Goal: Task Accomplishment & Management: Use online tool/utility

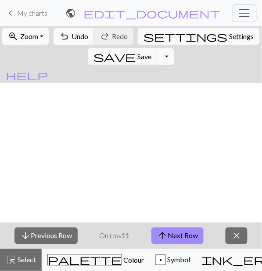
scroll to position [204, 0]
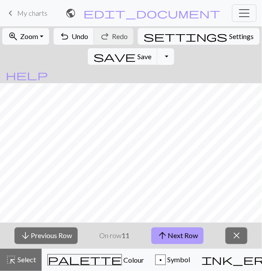
click at [175, 233] on button "arrow_upward Next Row" at bounding box center [177, 236] width 52 height 17
click at [183, 239] on button "arrow_upward Next Row" at bounding box center [177, 236] width 52 height 17
click at [180, 238] on button "arrow_upward Next Row" at bounding box center [177, 236] width 52 height 17
click at [182, 234] on button "arrow_upward Next Row" at bounding box center [177, 236] width 52 height 17
click at [185, 240] on button "arrow_upward Next Row" at bounding box center [177, 236] width 52 height 17
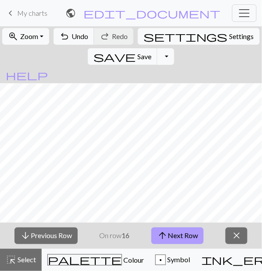
click at [180, 235] on button "arrow_upward Next Row" at bounding box center [177, 236] width 52 height 17
click at [183, 236] on button "arrow_upward Next Row" at bounding box center [177, 236] width 52 height 17
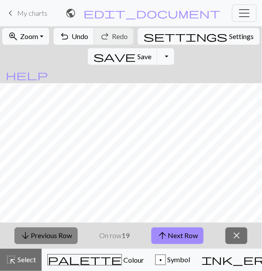
click at [51, 239] on button "arrow_downward Previous Row" at bounding box center [45, 236] width 63 height 17
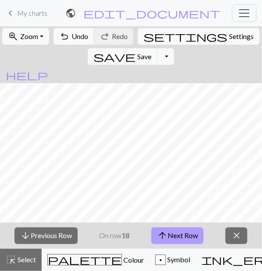
click at [177, 234] on button "arrow_upward Next Row" at bounding box center [177, 236] width 52 height 17
click at [185, 237] on button "arrow_upward Next Row" at bounding box center [177, 236] width 52 height 17
click at [179, 236] on button "arrow_upward Next Row" at bounding box center [177, 236] width 52 height 17
click at [182, 234] on button "arrow_upward Next Row" at bounding box center [177, 236] width 52 height 17
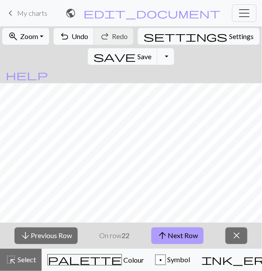
click at [189, 235] on button "arrow_upward Next Row" at bounding box center [177, 236] width 52 height 17
click at [186, 232] on button "arrow_upward Next Row" at bounding box center [177, 236] width 52 height 17
click at [177, 235] on button "arrow_upward Next Row" at bounding box center [177, 236] width 52 height 17
click at [178, 232] on button "arrow_upward Next Row" at bounding box center [177, 236] width 52 height 17
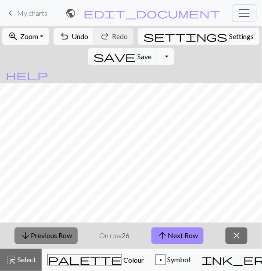
click at [58, 239] on button "arrow_downward Previous Row" at bounding box center [45, 236] width 63 height 17
click at [58, 242] on button "arrow_downward Previous Row" at bounding box center [45, 236] width 63 height 17
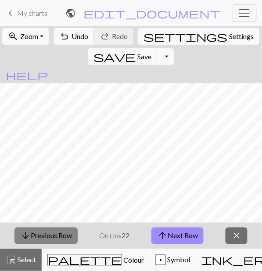
click at [58, 242] on button "arrow_downward Previous Row" at bounding box center [45, 236] width 63 height 17
click at [60, 239] on button "arrow_downward Previous Row" at bounding box center [45, 236] width 63 height 17
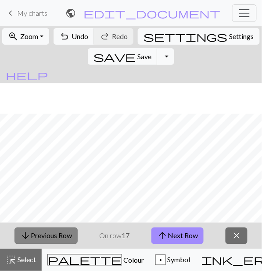
scroll to position [204, 0]
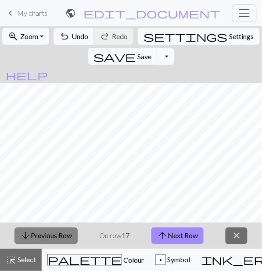
click at [59, 235] on button "arrow_downward Previous Row" at bounding box center [45, 236] width 63 height 17
click at [60, 235] on button "arrow_downward Previous Row" at bounding box center [45, 236] width 63 height 17
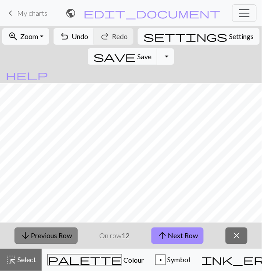
click at [60, 235] on button "arrow_downward Previous Row" at bounding box center [45, 236] width 63 height 17
click at [62, 237] on button "arrow_downward Previous Row" at bounding box center [45, 236] width 63 height 17
click at [62, 237] on button "arrow_downward Previous Row" at bounding box center [46, 236] width 63 height 17
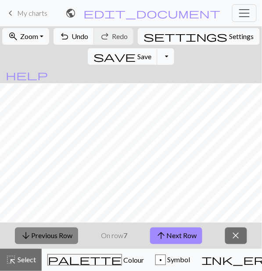
click at [62, 237] on button "arrow_downward Previous Row" at bounding box center [46, 236] width 63 height 17
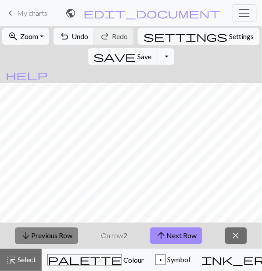
click at [62, 237] on button "arrow_downward Previous Row" at bounding box center [46, 236] width 63 height 17
click at [196, 235] on button "arrow_upward Next Row" at bounding box center [176, 236] width 52 height 17
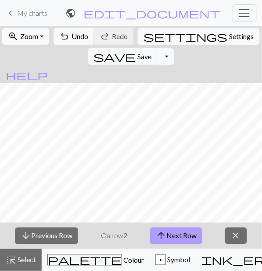
click at [199, 236] on button "arrow_upward Next Row" at bounding box center [176, 236] width 52 height 17
click at [193, 231] on button "arrow_upward Next Row" at bounding box center [176, 236] width 52 height 17
click at [193, 233] on button "arrow_upward Next Row" at bounding box center [176, 236] width 52 height 17
click at [186, 236] on button "arrow_upward Next Row" at bounding box center [176, 236] width 52 height 17
click at [195, 237] on button "arrow_upward Next Row" at bounding box center [176, 236] width 52 height 17
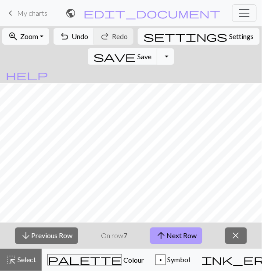
click at [194, 235] on button "arrow_upward Next Row" at bounding box center [176, 236] width 52 height 17
click at [185, 233] on button "arrow_upward Next Row" at bounding box center [176, 236] width 52 height 17
click at [186, 235] on button "arrow_upward Next Row" at bounding box center [176, 236] width 52 height 17
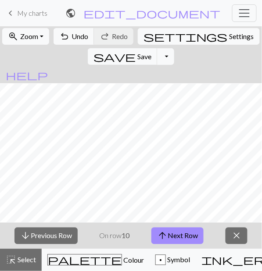
click at [196, 231] on button "arrow_upward Next Row" at bounding box center [177, 236] width 52 height 17
click at [190, 230] on button "arrow_upward Next Row" at bounding box center [177, 236] width 52 height 17
click at [193, 234] on button "arrow_upward Next Row" at bounding box center [177, 236] width 52 height 17
click at [185, 235] on button "arrow_upward Next Row" at bounding box center [177, 236] width 52 height 17
click at [196, 233] on button "arrow_upward Next Row" at bounding box center [177, 236] width 52 height 17
